Goal: Task Accomplishment & Management: Use online tool/utility

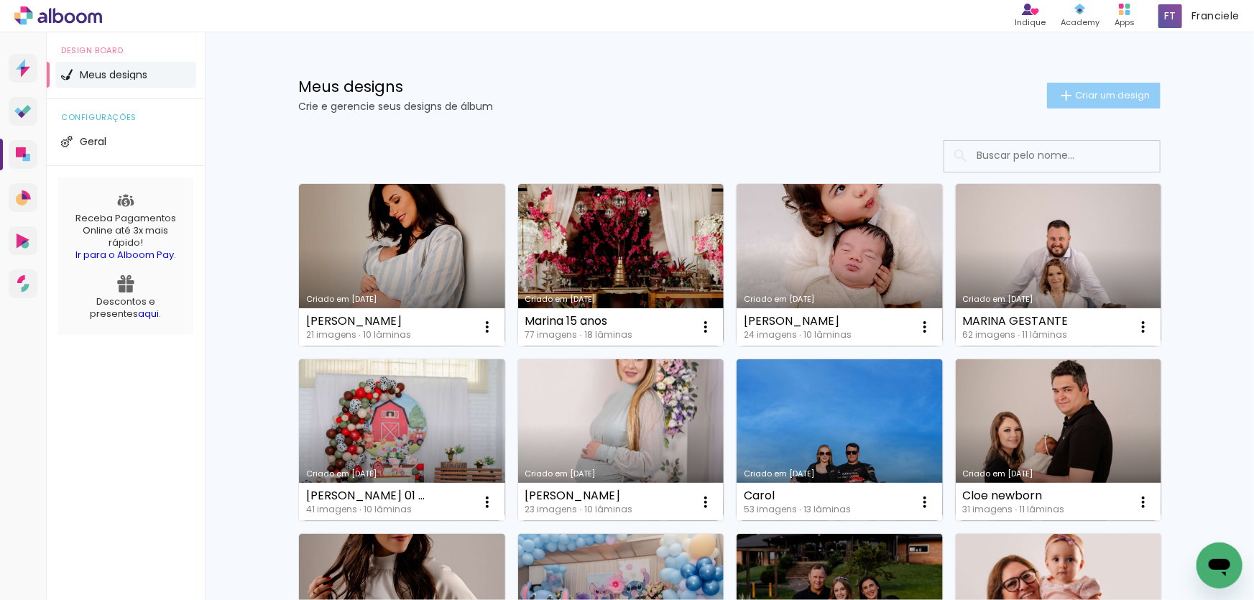
click at [1116, 91] on span "Criar um design" at bounding box center [1112, 95] width 75 height 9
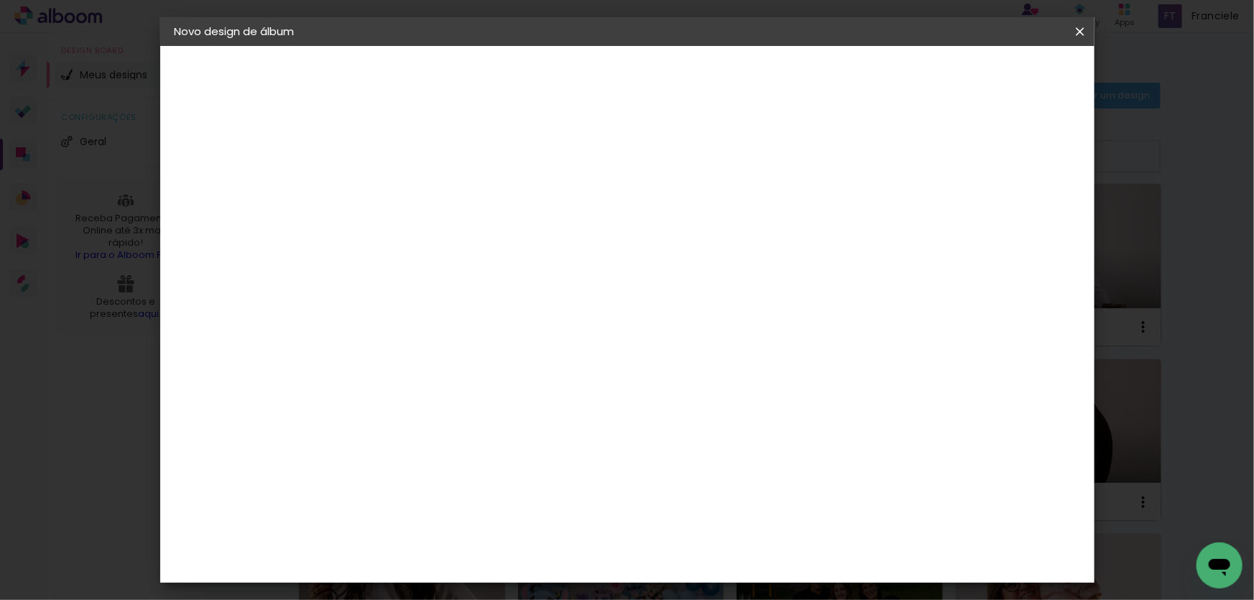
click at [410, 191] on input at bounding box center [410, 193] width 0 height 22
type input "s"
type input "Sully"
type paper-input "Sully"
click at [0, 0] on slot "Avançar" at bounding box center [0, 0] width 0 height 0
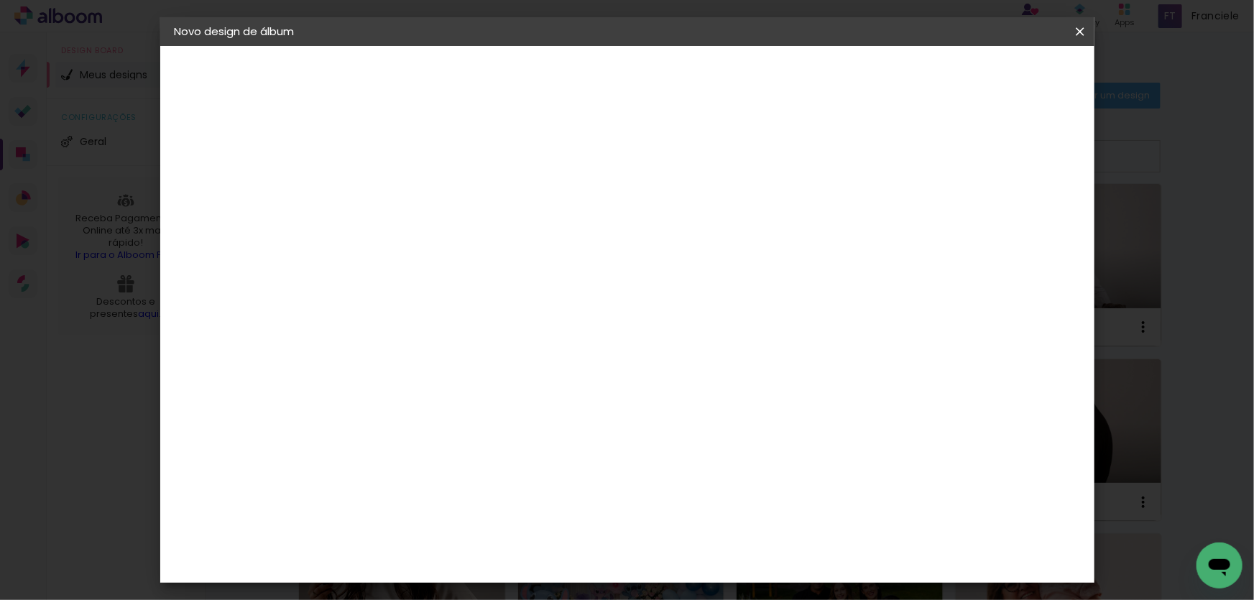
scroll to position [1568, 0]
click at [428, 346] on div "Grupo Foto Sul" at bounding box center [418, 363] width 36 height 35
click at [0, 0] on slot "Avançar" at bounding box center [0, 0] width 0 height 0
click at [507, 309] on span "20 × 25" at bounding box center [473, 328] width 67 height 38
click at [0, 0] on slot "Avançar" at bounding box center [0, 0] width 0 height 0
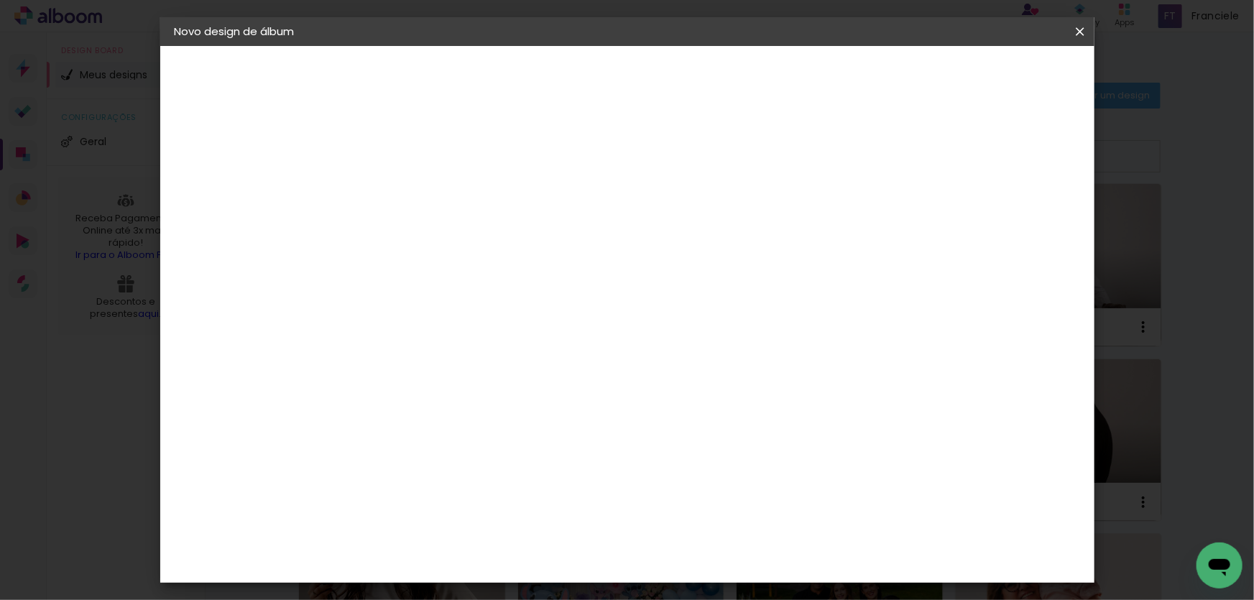
click at [910, 152] on div at bounding box center [903, 155] width 13 height 13
type paper-checkbox "on"
click at [1006, 84] on paper-button "Iniciar design" at bounding box center [958, 76] width 94 height 24
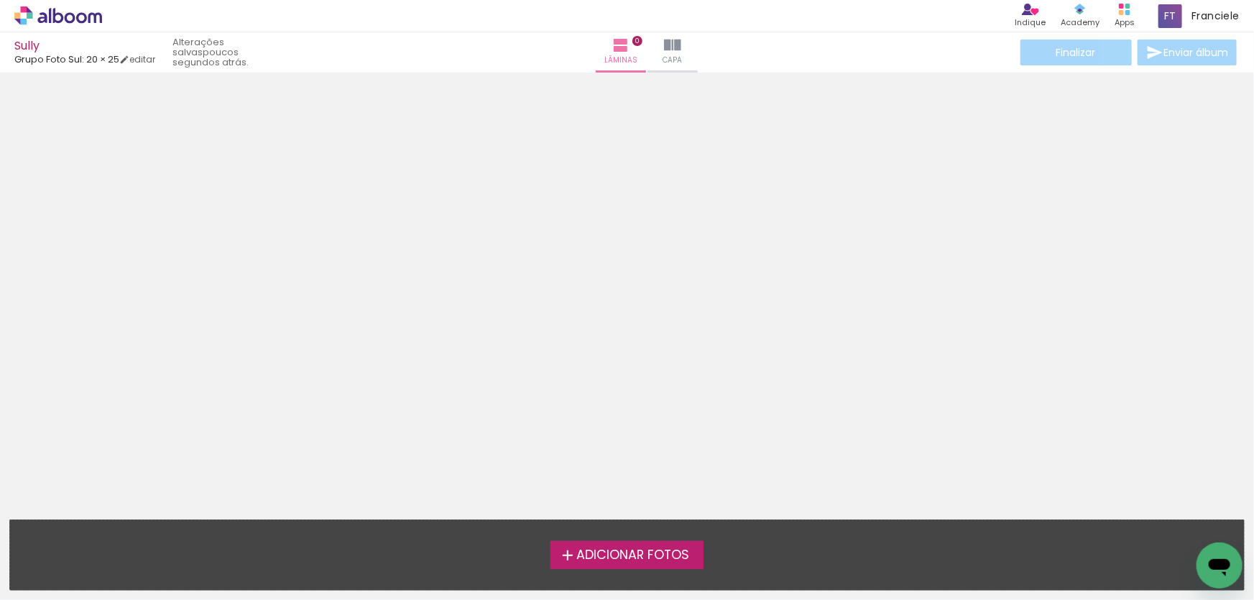
click at [641, 551] on span "Adicionar Fotos" at bounding box center [632, 555] width 113 height 13
click at [0, 0] on input "file" at bounding box center [0, 0] width 0 height 0
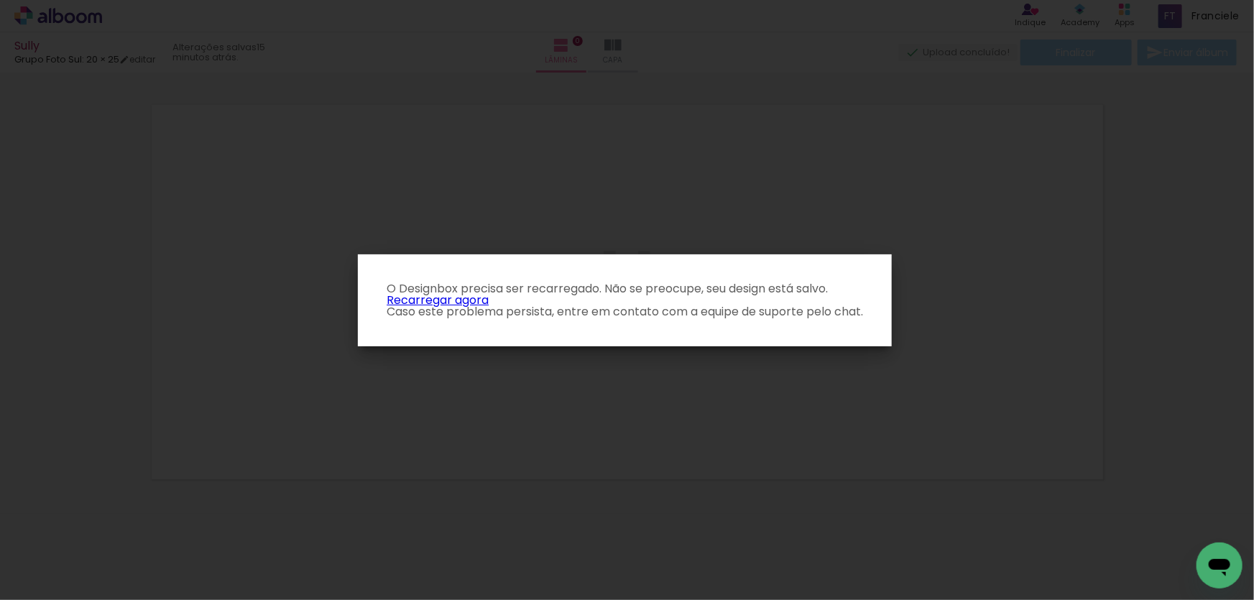
click at [467, 300] on link "Recarregar agora" at bounding box center [438, 300] width 102 height 17
